Goal: Entertainment & Leisure: Consume media (video, audio)

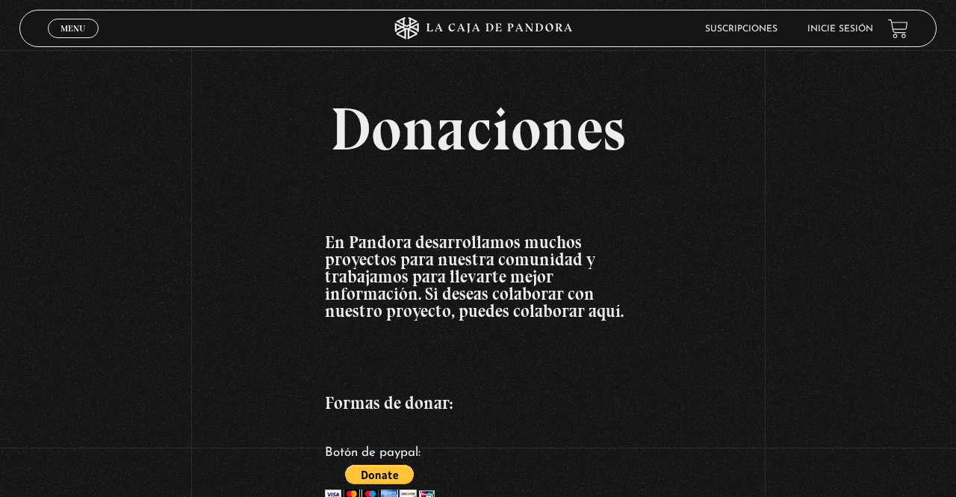
click at [67, 33] on span "Menu" at bounding box center [73, 28] width 25 height 9
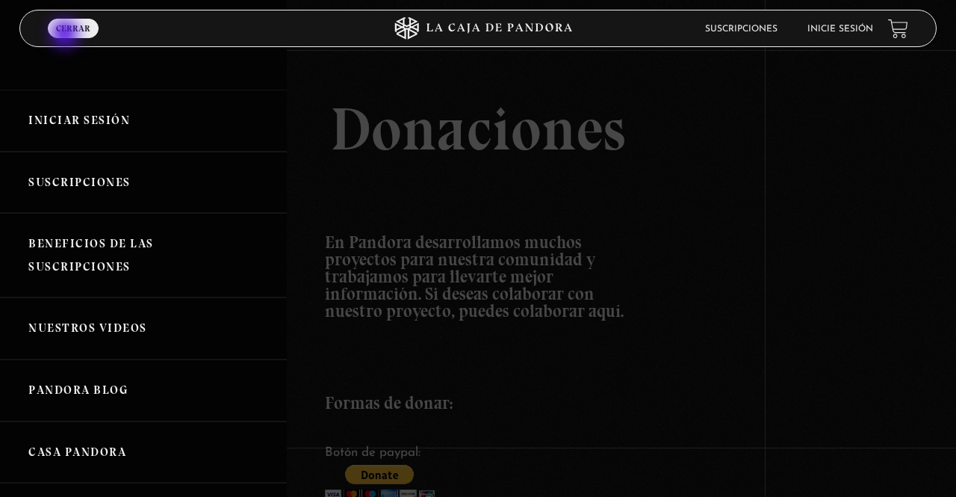
click at [55, 120] on link "Iniciar Sesión" at bounding box center [143, 121] width 287 height 62
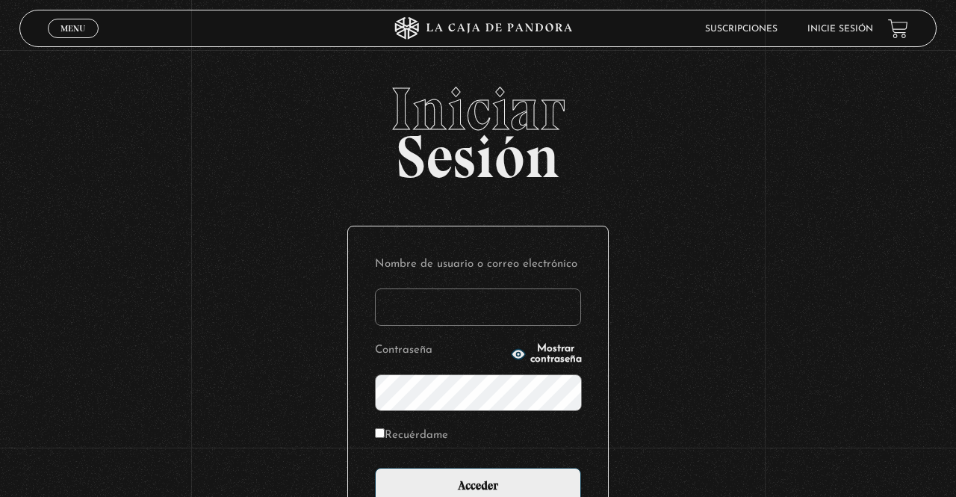
click at [435, 302] on input "Nombre de usuario o correo electrónico" at bounding box center [478, 306] width 206 height 37
type input "[EMAIL_ADDRESS][DOMAIN_NAME]"
click at [375, 468] on input "Acceder" at bounding box center [478, 486] width 206 height 37
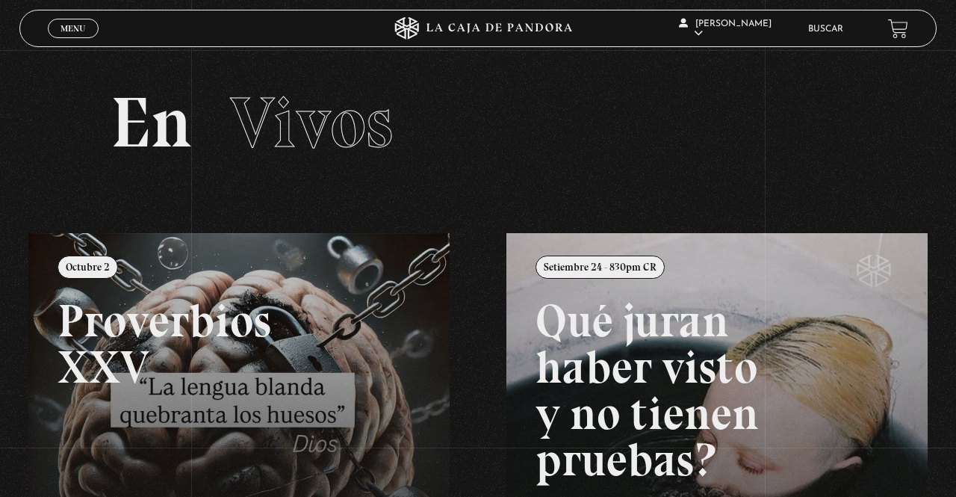
click at [67, 22] on link "Menu Cerrar" at bounding box center [73, 28] width 51 height 19
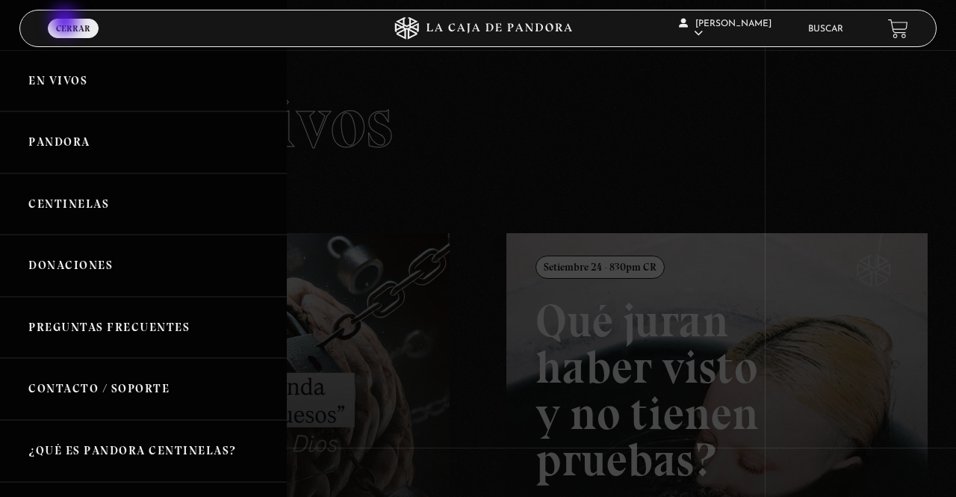
click at [55, 76] on link "En vivos" at bounding box center [143, 81] width 287 height 62
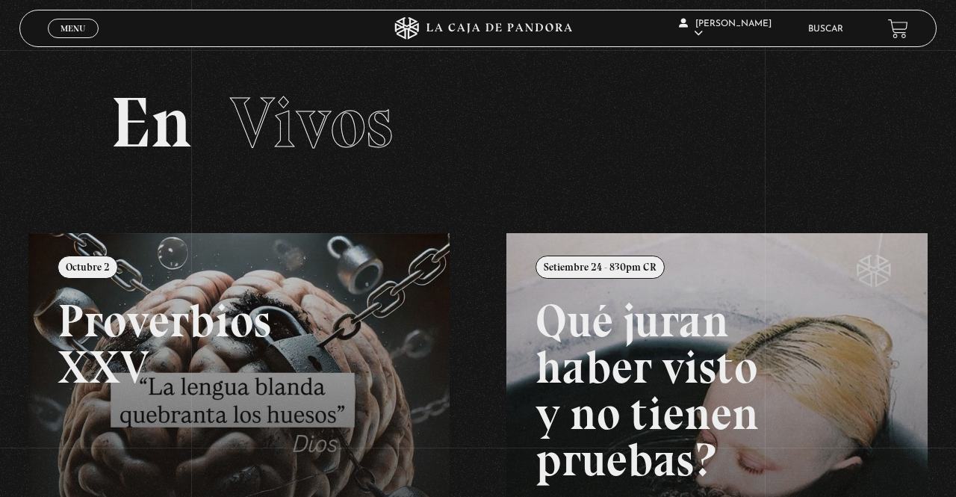
click at [68, 23] on link "Menu Cerrar" at bounding box center [73, 28] width 51 height 19
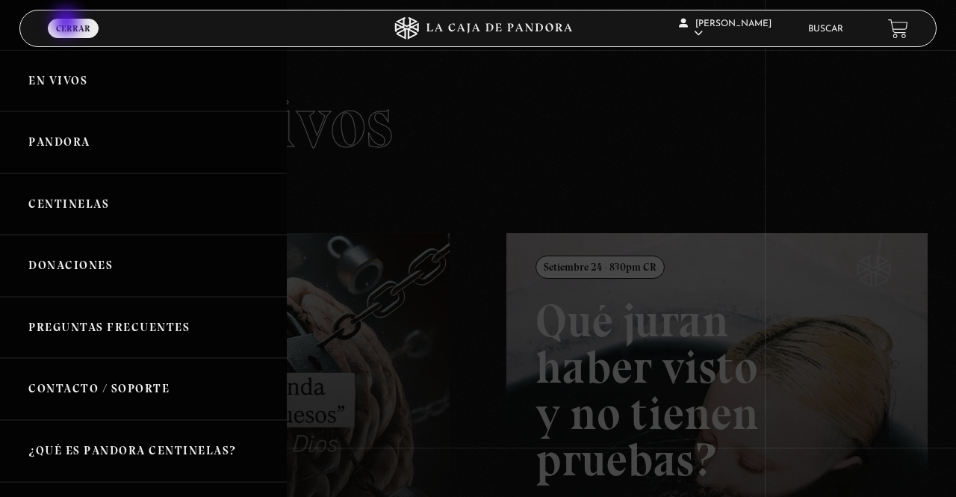
click at [41, 211] on link "Centinelas" at bounding box center [143, 204] width 287 height 62
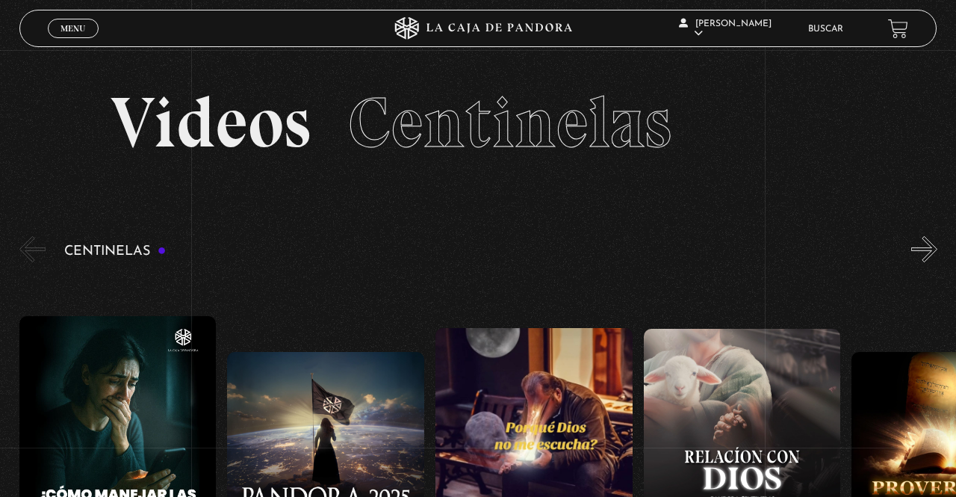
click at [71, 31] on span "Menu" at bounding box center [73, 28] width 25 height 9
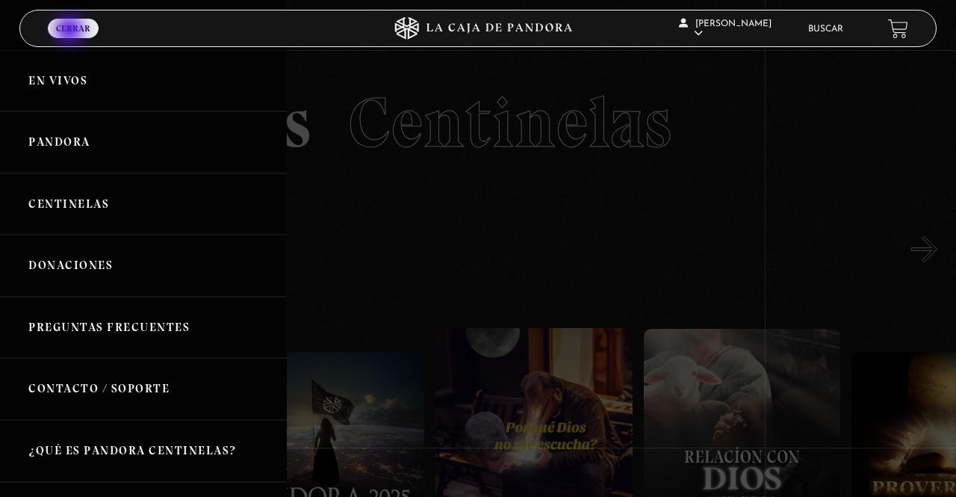
click at [31, 90] on link "En vivos" at bounding box center [143, 81] width 287 height 62
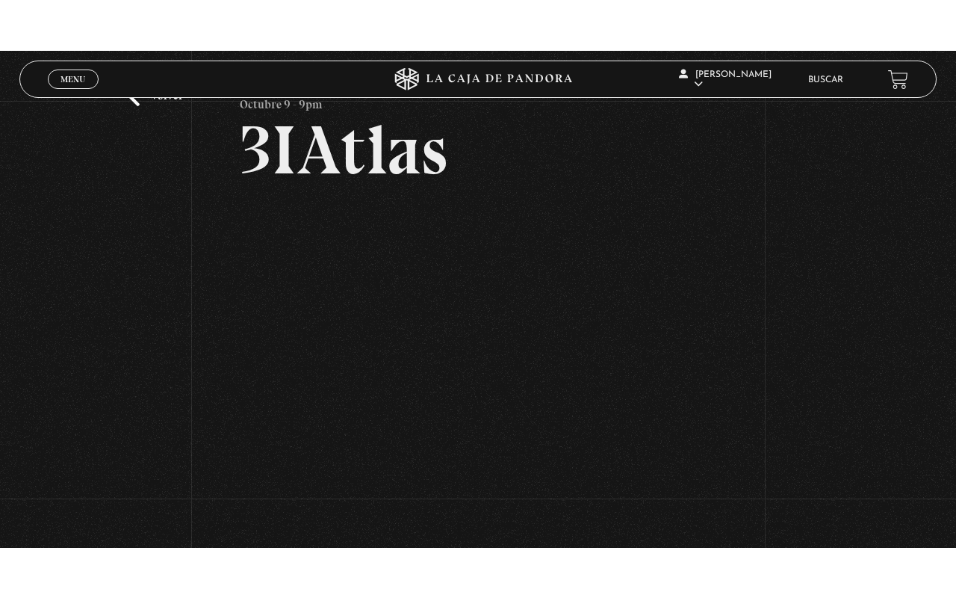
scroll to position [67, 0]
